Goal: Find specific page/section: Find specific page/section

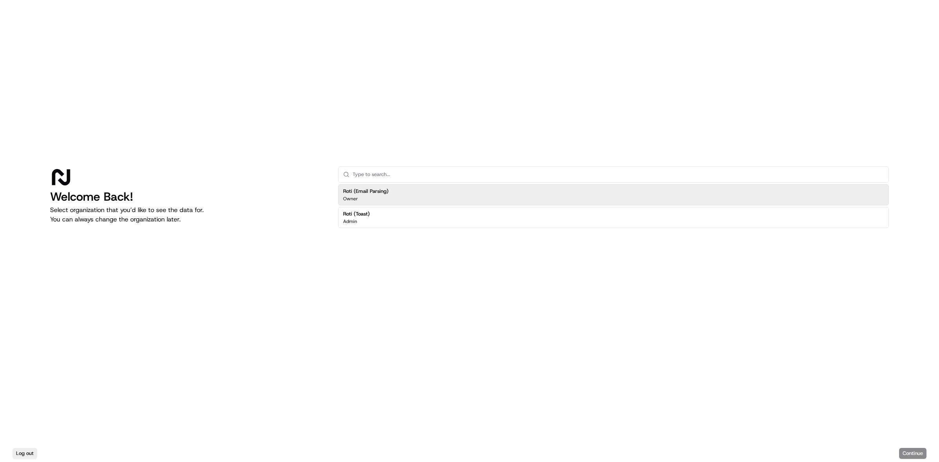
click at [393, 192] on div "Roti (Email Parsing) Owner" at bounding box center [613, 194] width 551 height 21
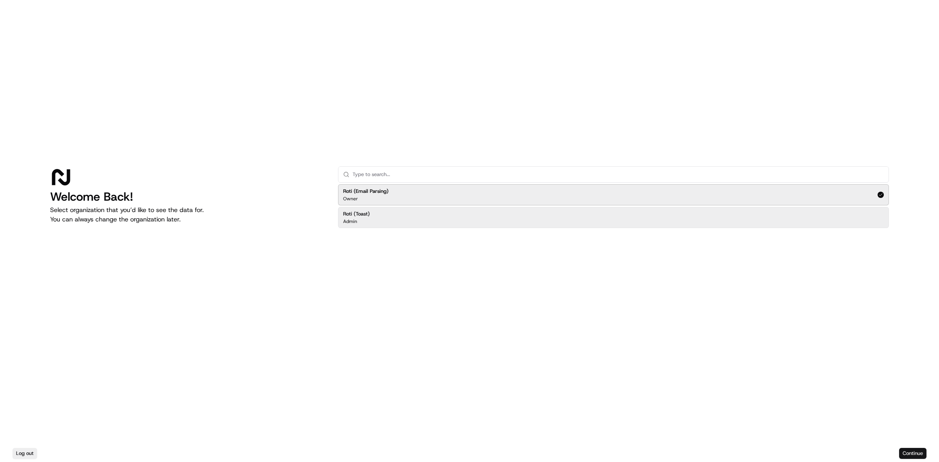
click at [900, 454] on button "Continue" at bounding box center [912, 453] width 27 height 11
